Goal: Task Accomplishment & Management: Complete application form

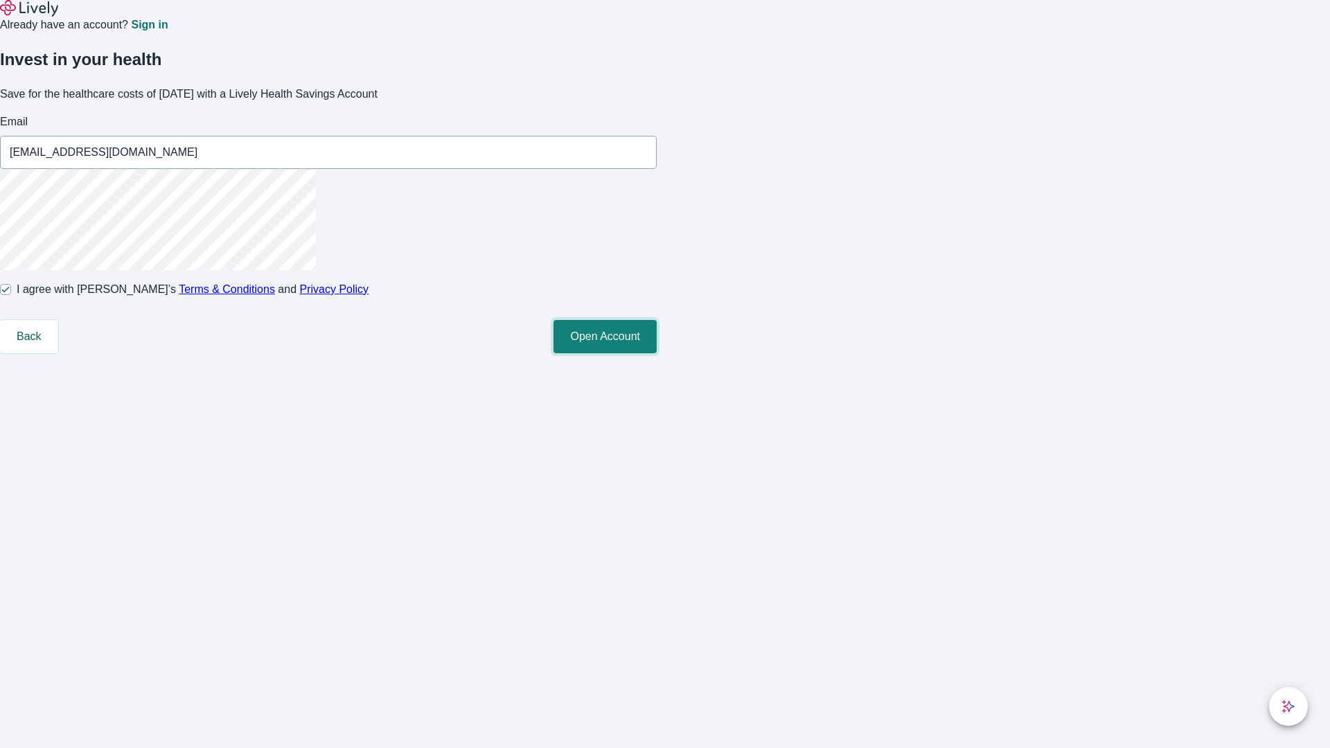
click at [657, 353] on button "Open Account" at bounding box center [605, 336] width 103 height 33
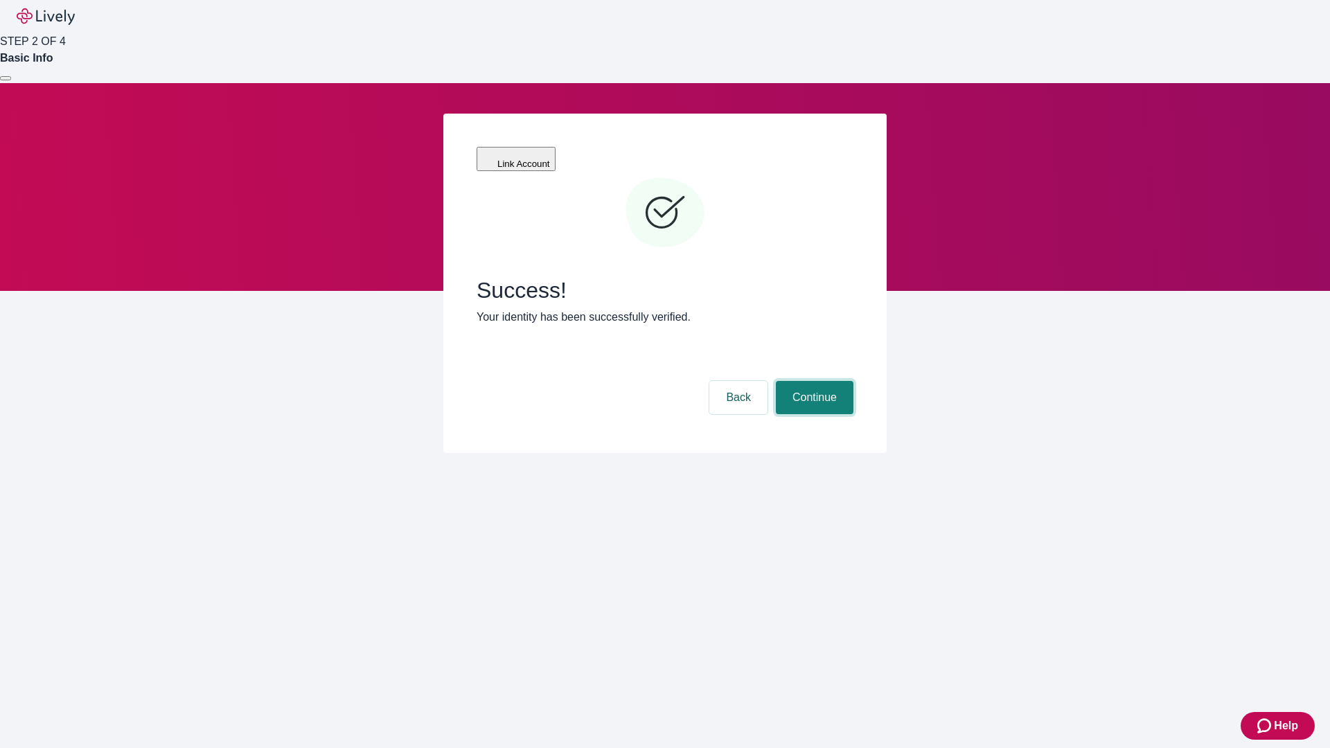
click at [813, 381] on button "Continue" at bounding box center [815, 397] width 78 height 33
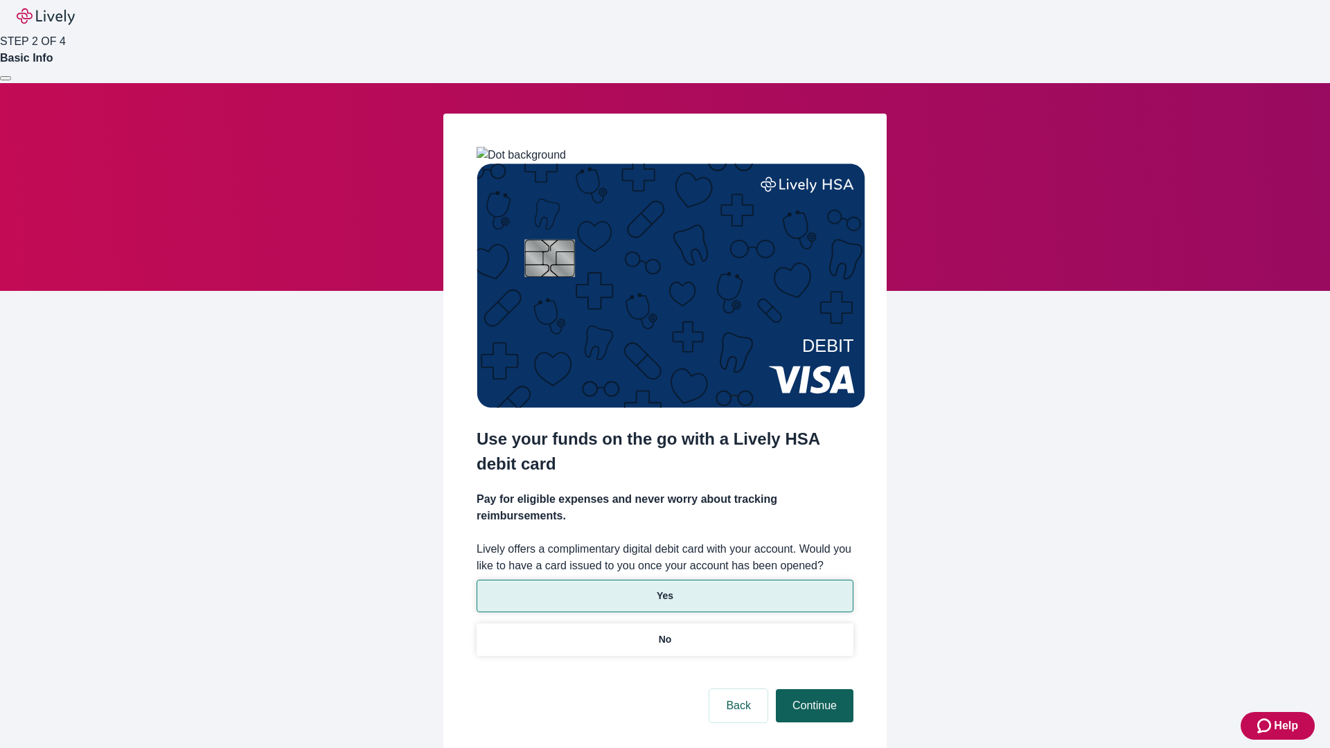
click at [664, 589] on p "Yes" at bounding box center [665, 596] width 17 height 15
click at [813, 689] on button "Continue" at bounding box center [815, 705] width 78 height 33
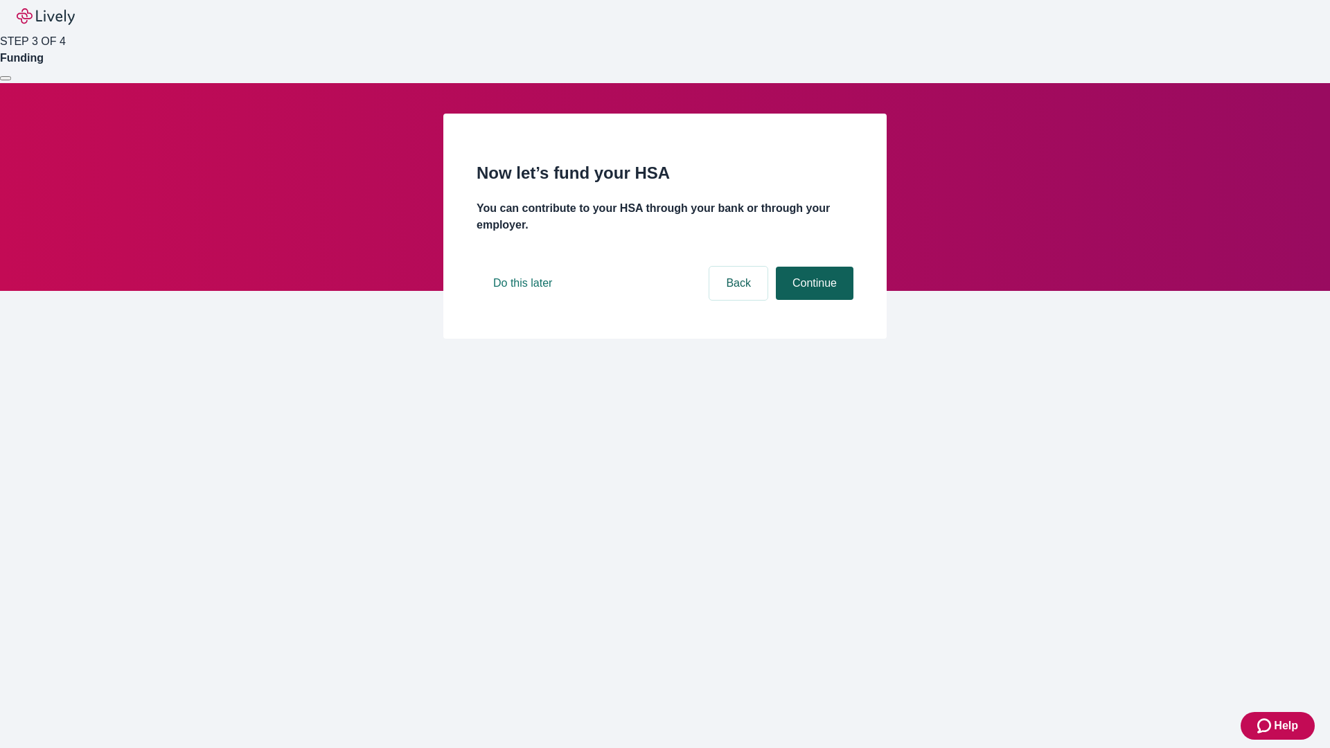
click at [813, 300] on button "Continue" at bounding box center [815, 283] width 78 height 33
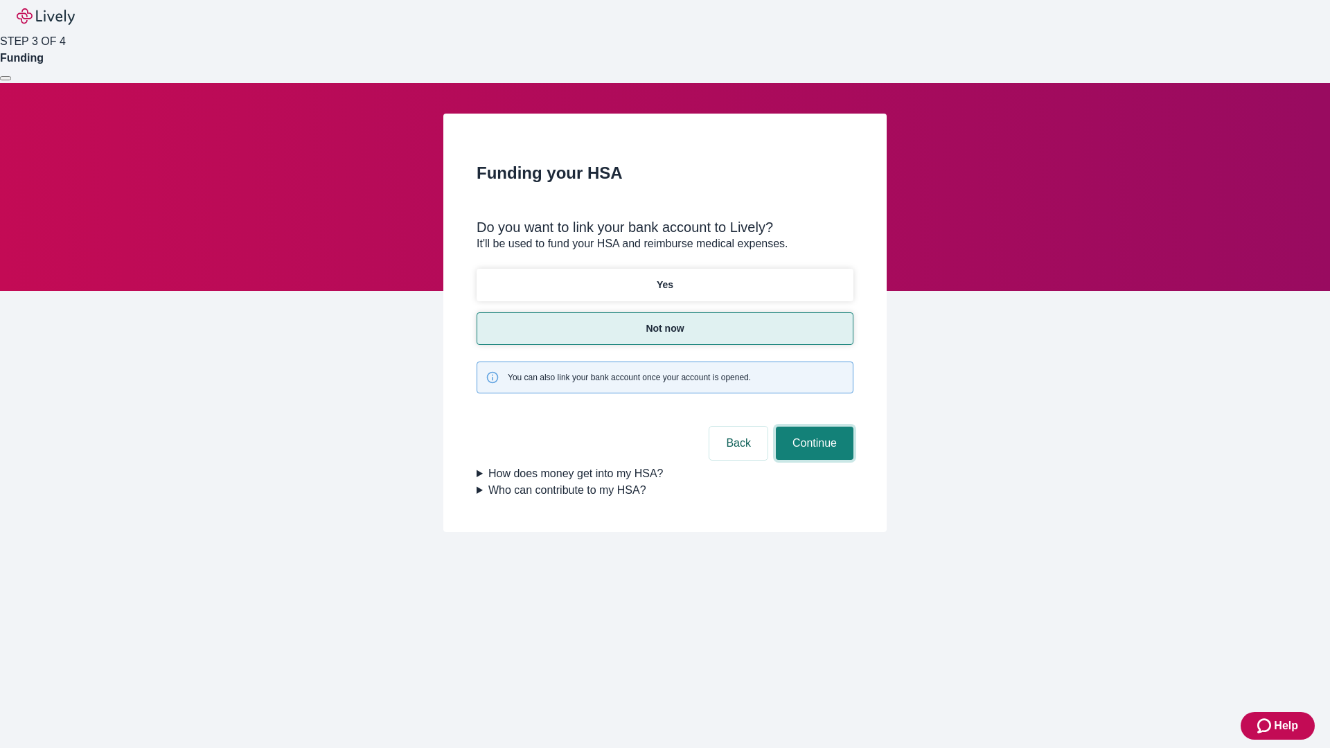
click at [813, 427] on button "Continue" at bounding box center [815, 443] width 78 height 33
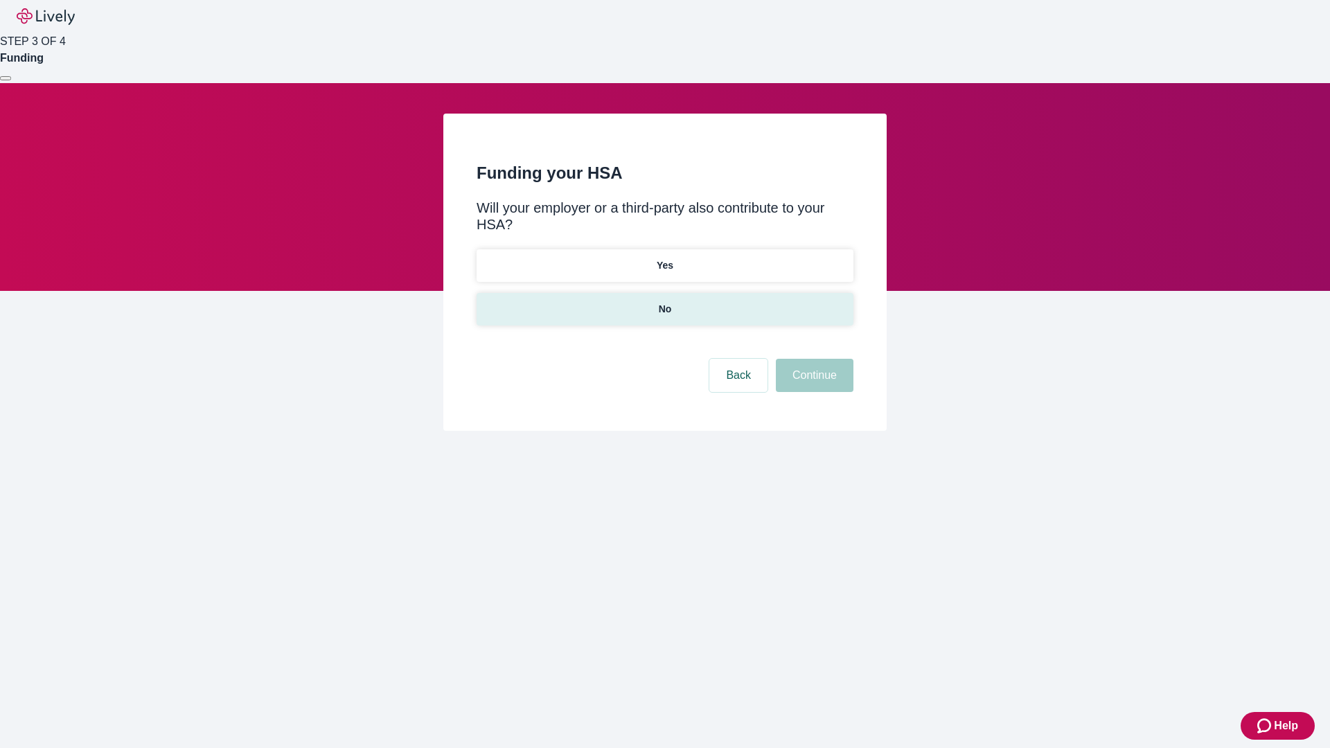
click at [664, 302] on p "No" at bounding box center [665, 309] width 13 height 15
click at [813, 359] on button "Continue" at bounding box center [815, 375] width 78 height 33
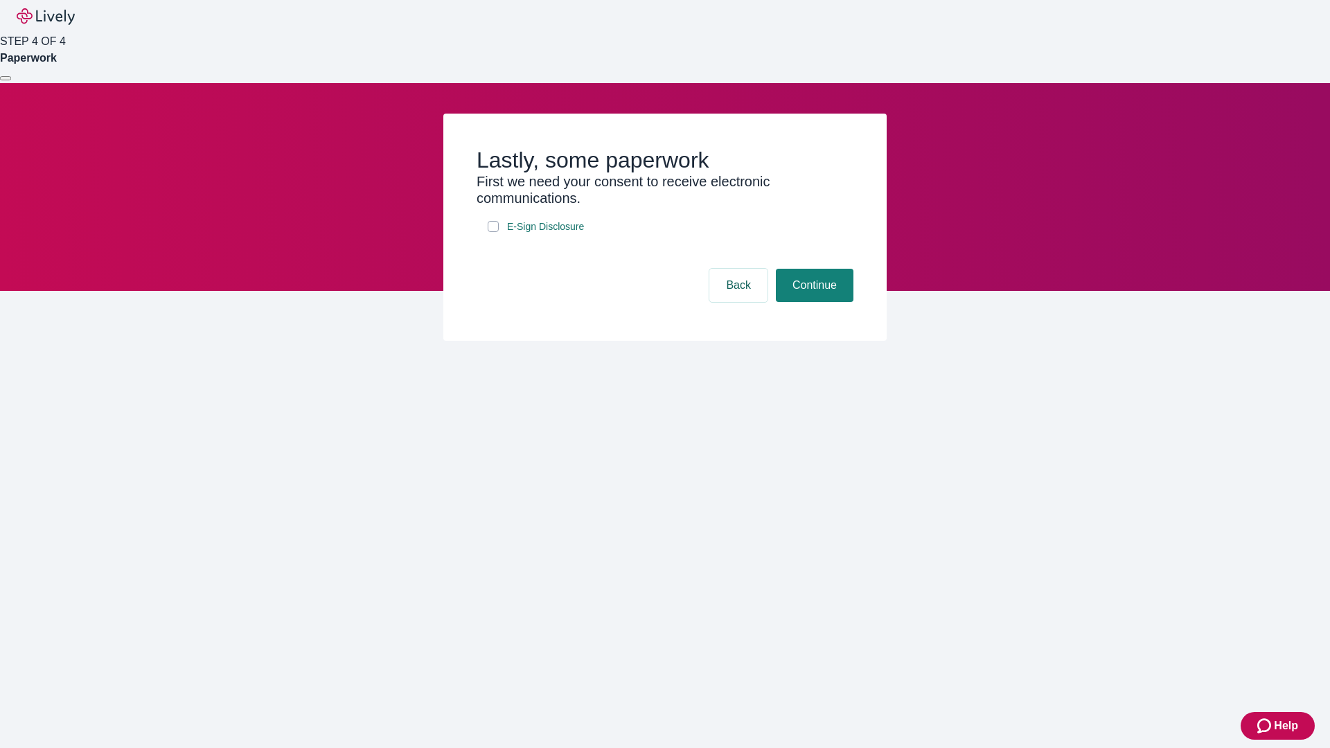
click at [493, 232] on input "E-Sign Disclosure" at bounding box center [493, 226] width 11 height 11
checkbox input "true"
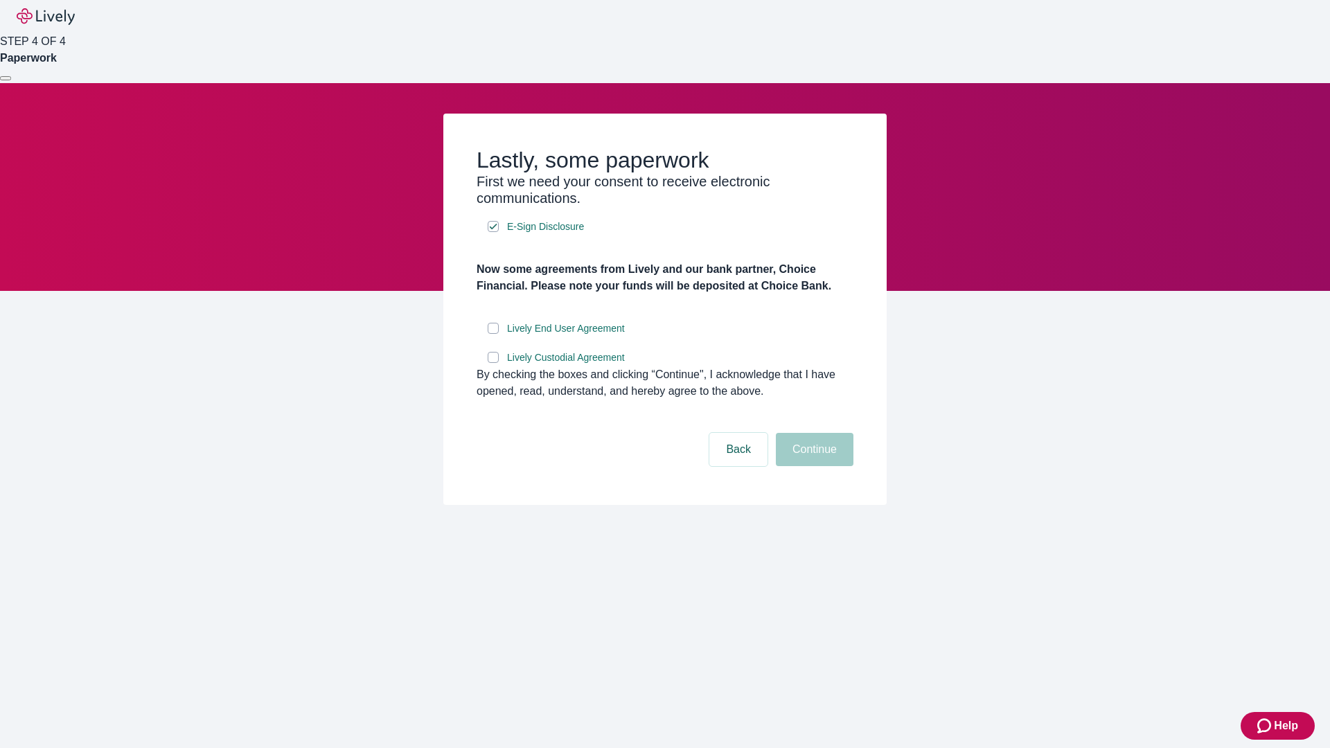
click at [493, 334] on input "Lively End User Agreement" at bounding box center [493, 328] width 11 height 11
checkbox input "true"
click at [493, 363] on input "Lively Custodial Agreement" at bounding box center [493, 357] width 11 height 11
checkbox input "true"
click at [813, 466] on button "Continue" at bounding box center [815, 449] width 78 height 33
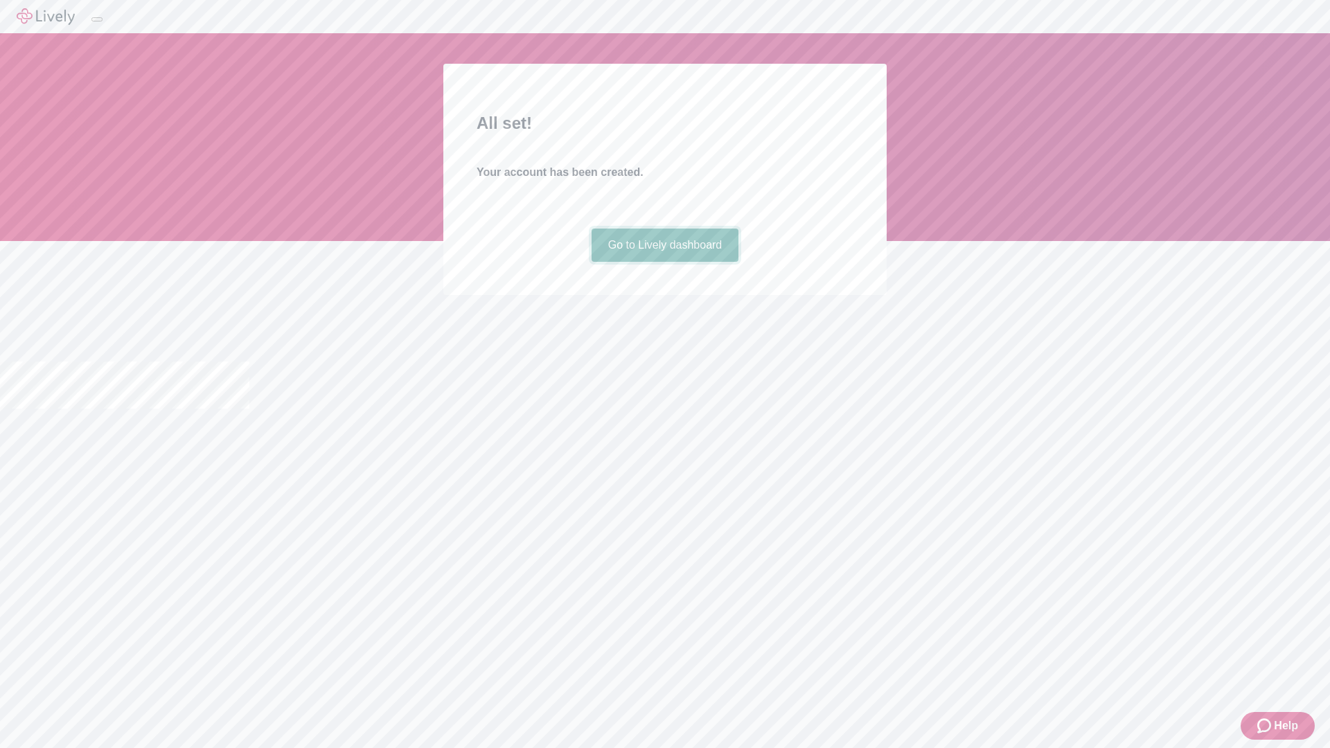
click at [664, 262] on link "Go to Lively dashboard" at bounding box center [666, 245] width 148 height 33
